Goal: Find specific page/section: Find specific page/section

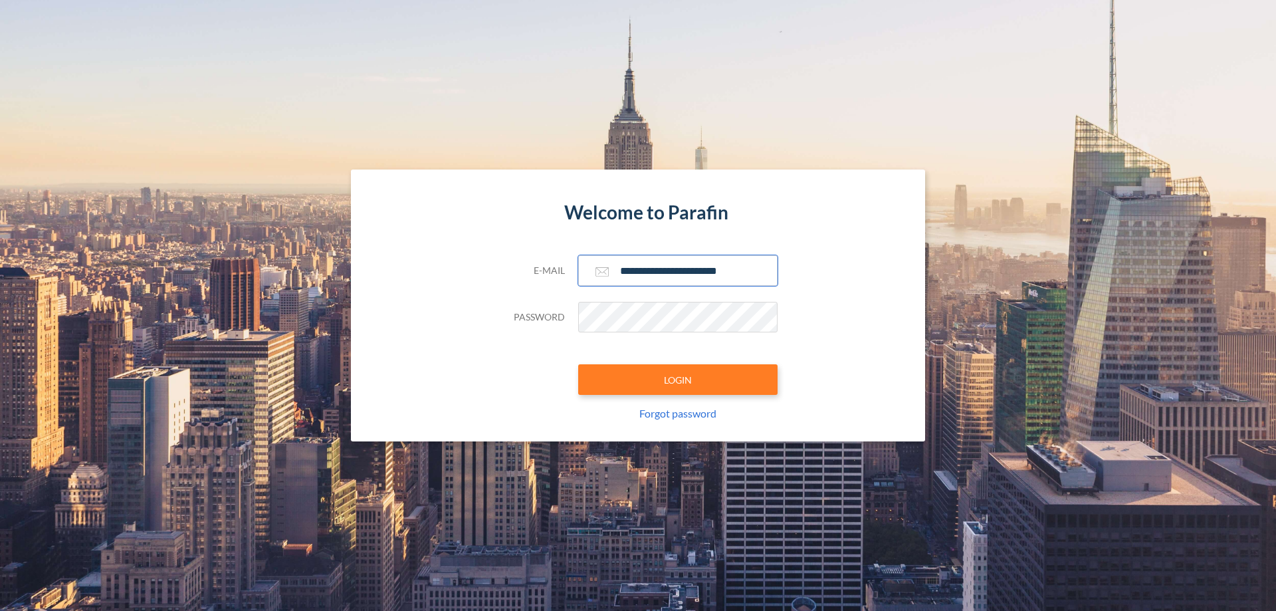
type input "**********"
click at [678, 379] on button "LOGIN" at bounding box center [677, 379] width 199 height 31
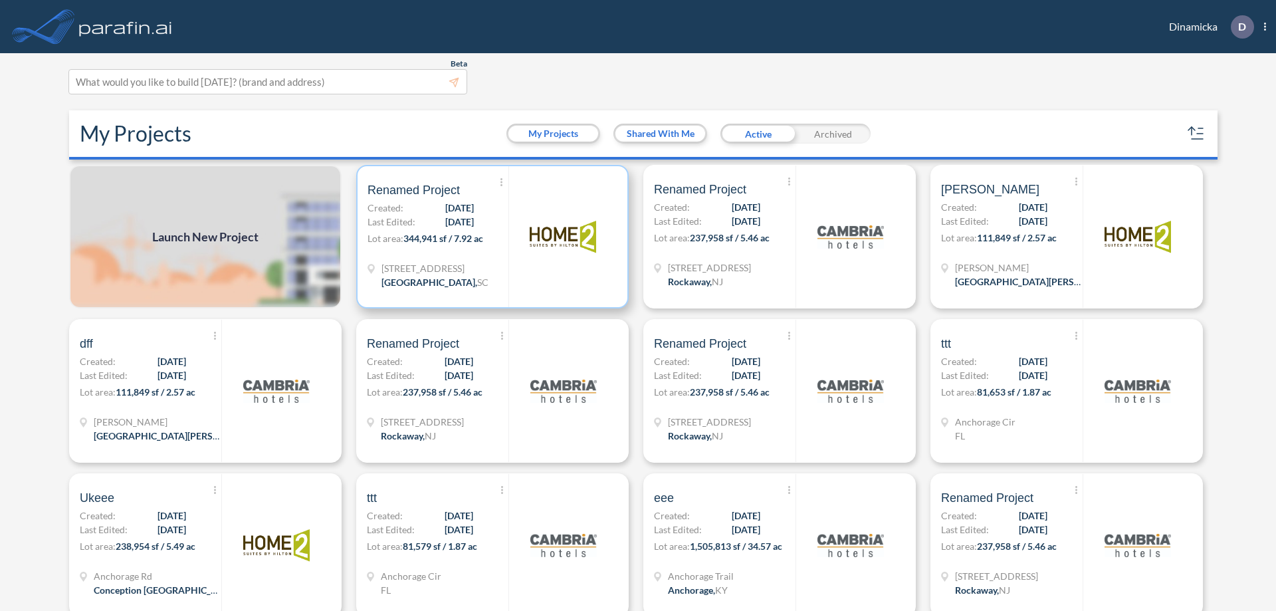
scroll to position [3, 0]
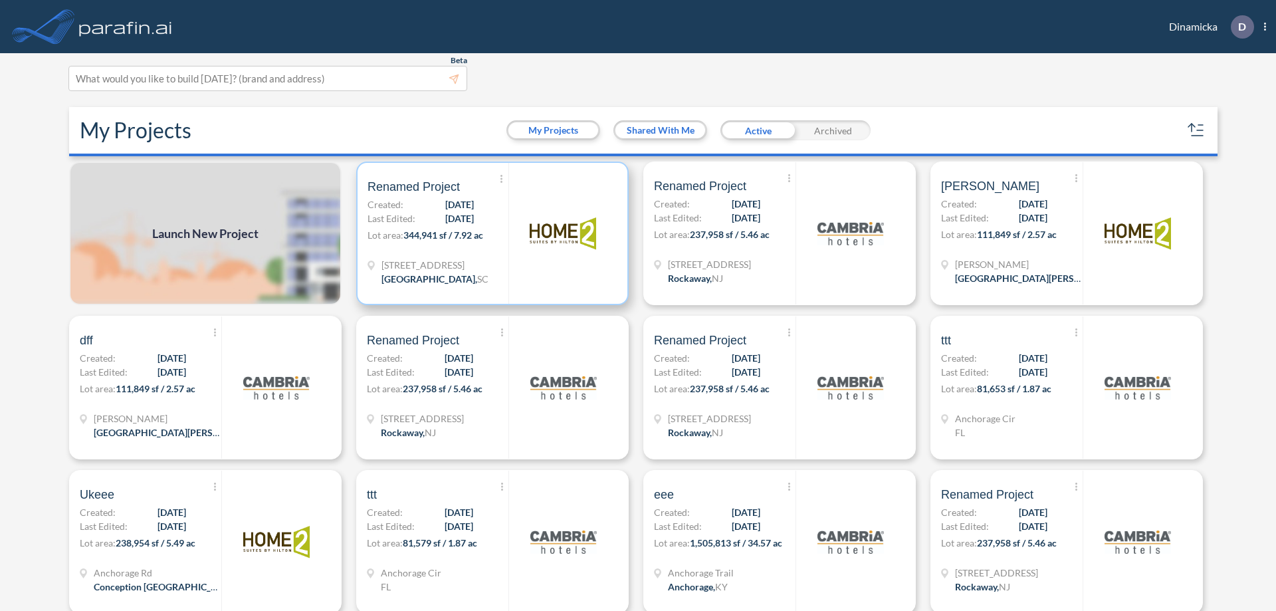
click at [490, 233] on p "Lot area: 344,941 sf / 7.92 ac" at bounding box center [437, 237] width 141 height 19
